Goal: Go to known website: Access a specific website the user already knows

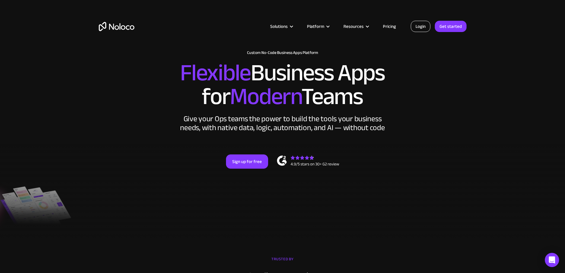
click at [424, 25] on link "Login" at bounding box center [421, 26] width 20 height 11
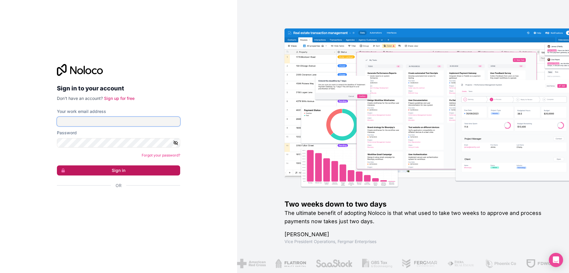
type input "[PERSON_NAME][EMAIL_ADDRESS][DOMAIN_NAME]"
click at [121, 171] on button "Sign in" at bounding box center [118, 170] width 123 height 10
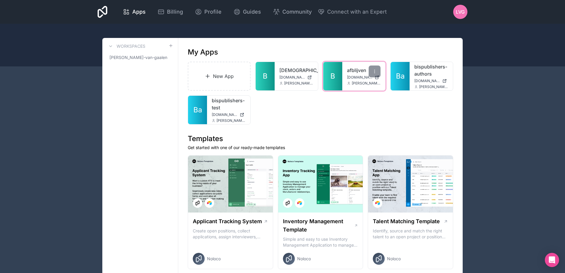
click at [358, 79] on span "[DOMAIN_NAME]" at bounding box center [359, 77] width 25 height 5
